Goal: Check status: Check status

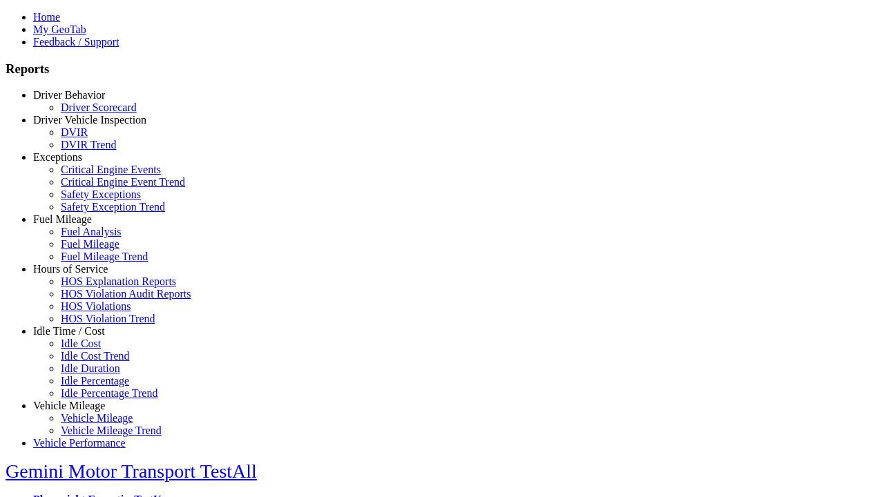
click at [79, 101] on link "Driver Behavior" at bounding box center [69, 95] width 72 height 12
click at [90, 113] on link "Driver Scorecard" at bounding box center [99, 107] width 76 height 12
select select
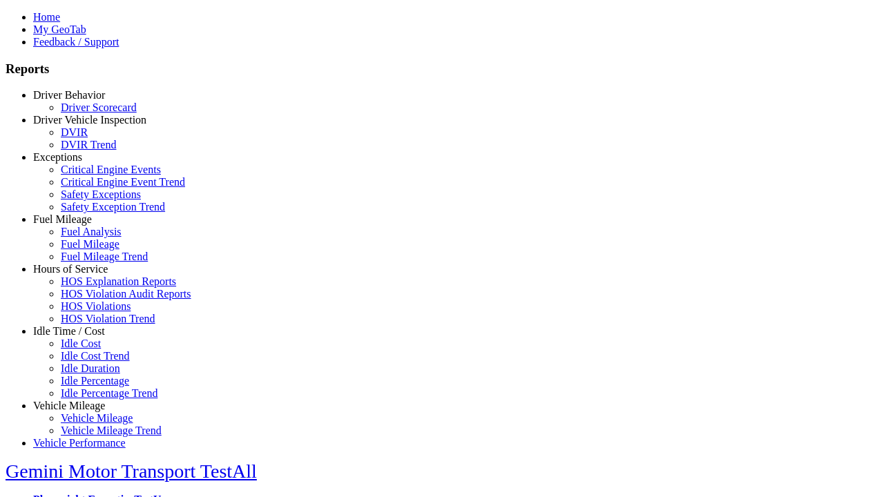
scroll to position [183, 0]
type input "*********"
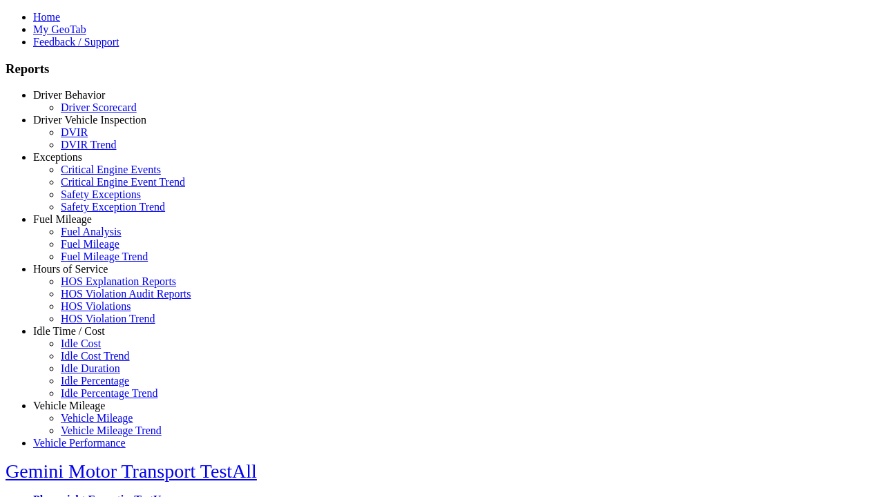
scroll to position [599, 0]
